Goal: Task Accomplishment & Management: Manage account settings

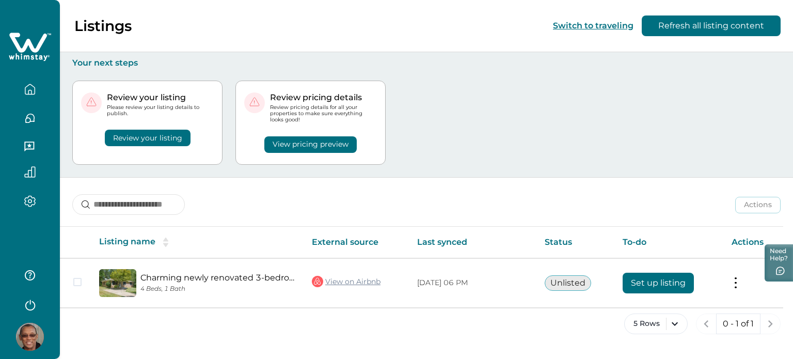
click at [457, 143] on div "Review your listing Please review your listing details to publish. Review your …" at bounding box center [426, 122] width 709 height 109
click at [463, 93] on div "Review your listing Please review your listing details to publish. Review your …" at bounding box center [426, 122] width 709 height 109
click at [462, 101] on div "Review your listing Please review your listing details to publish. Review your …" at bounding box center [426, 122] width 709 height 109
click at [457, 151] on div "Review your listing Please review your listing details to publish. Review your …" at bounding box center [426, 122] width 709 height 109
